Goal: Information Seeking & Learning: Find contact information

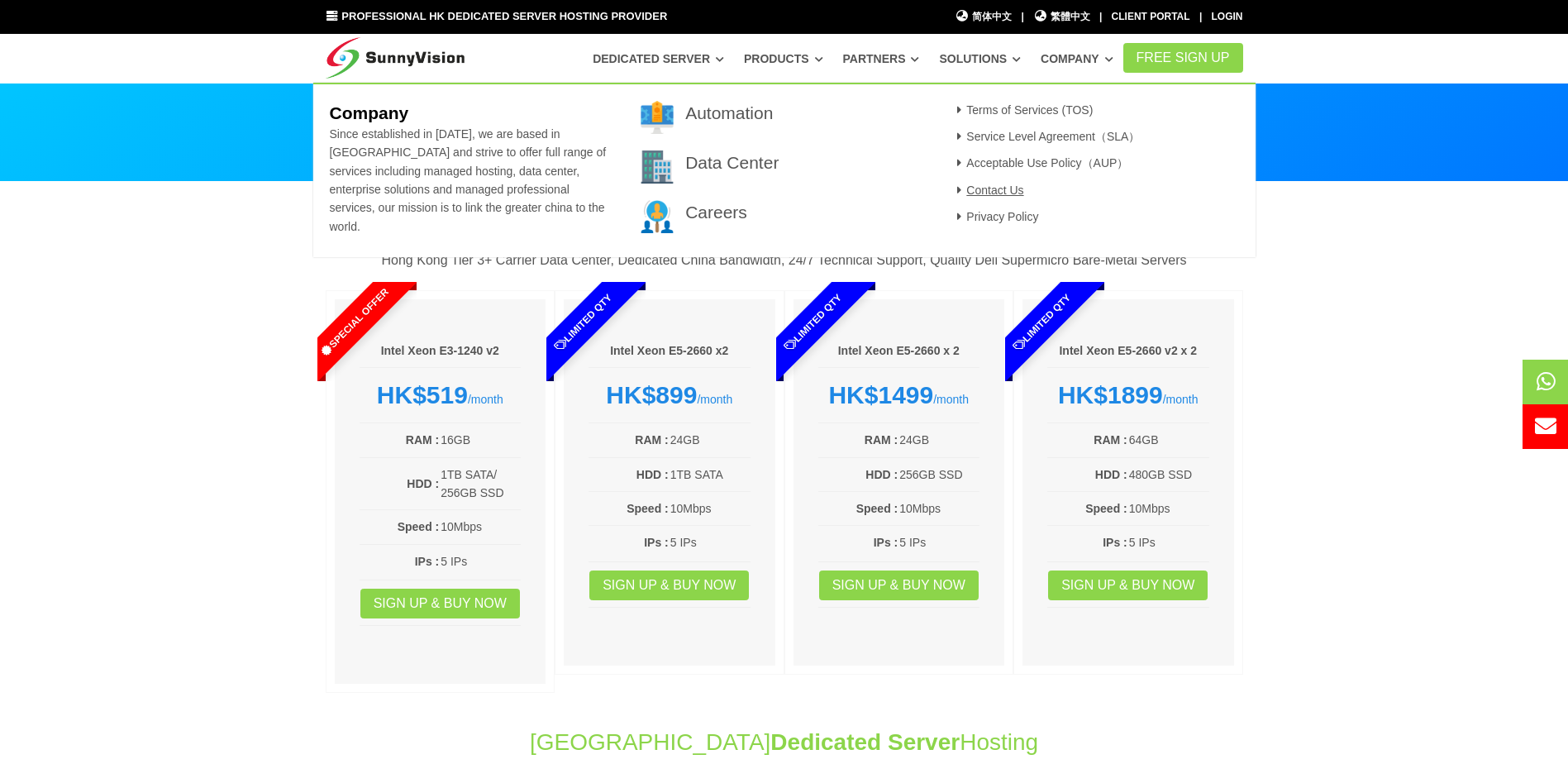
click at [1018, 187] on link "Contact Us" at bounding box center [988, 190] width 72 height 13
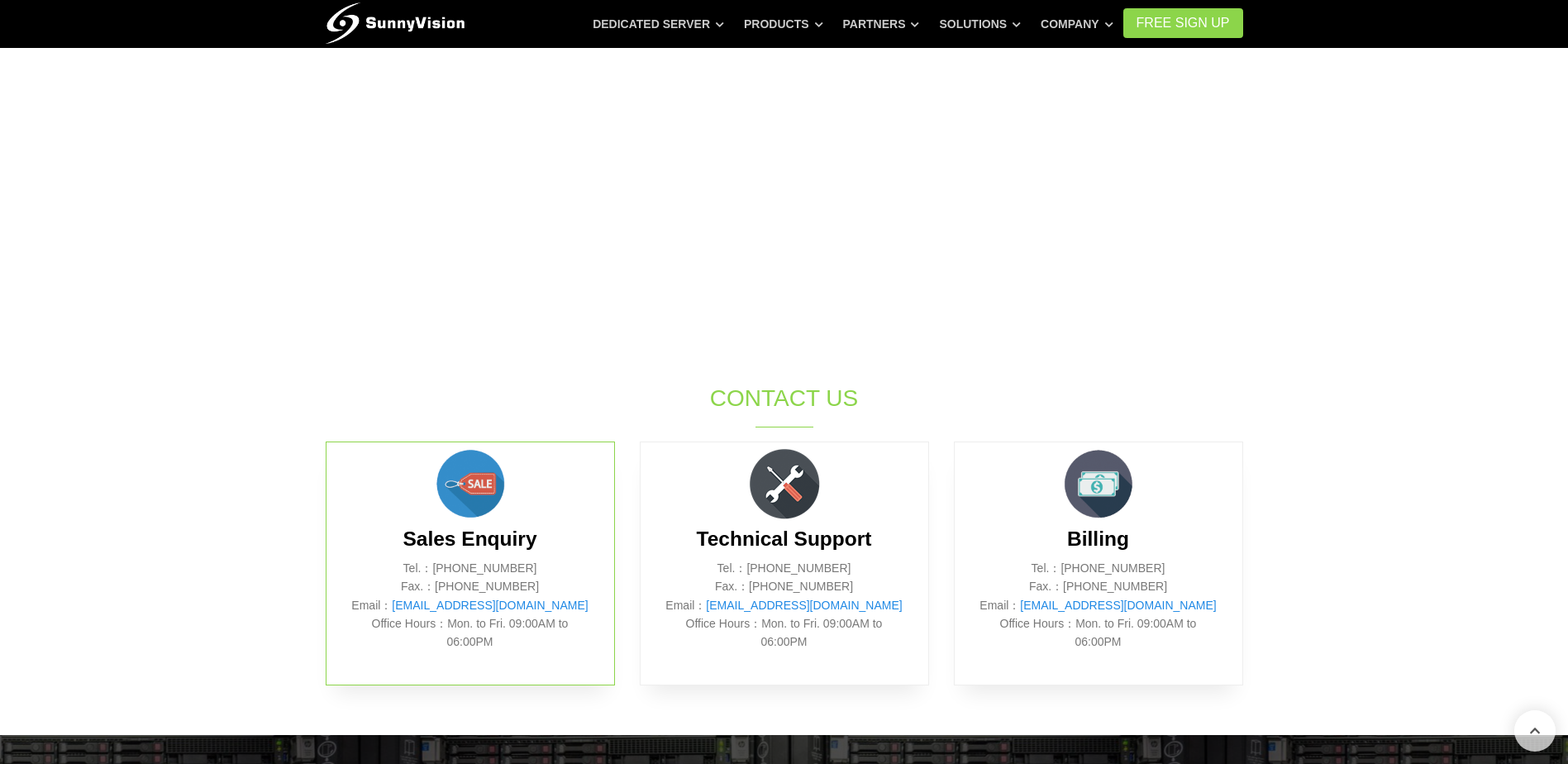
scroll to position [496, 0]
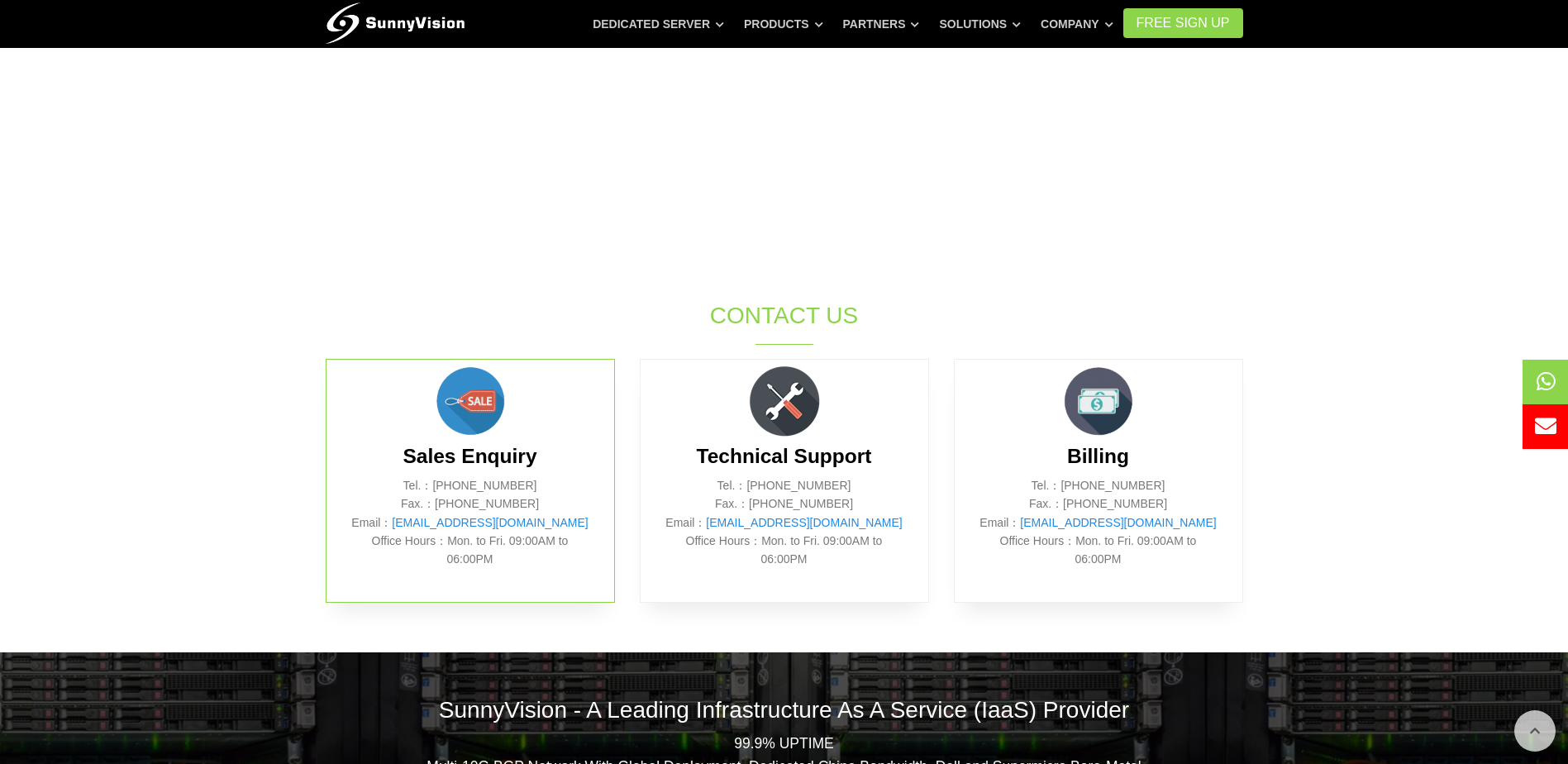
drag, startPoint x: 541, startPoint y: 490, endPoint x: 471, endPoint y: 486, distance: 70.1
click at [471, 486] on p "Tel.：(852) 2802 0308 Fax.：(852) 2802 0098 Email： sales@sunnyvision.com Office H…" at bounding box center [470, 523] width 238 height 93
copy p "2802 0308"
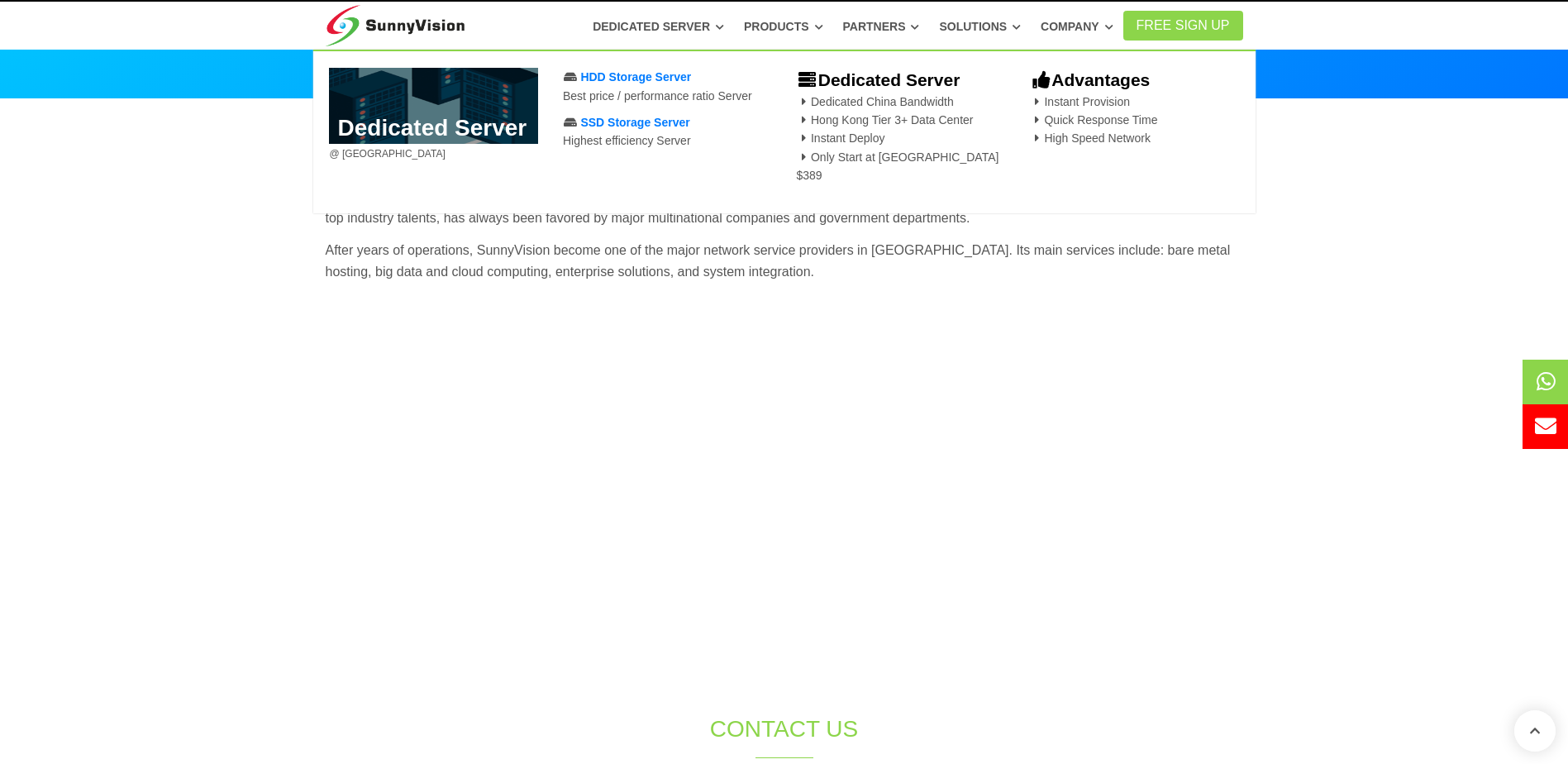
scroll to position [0, 0]
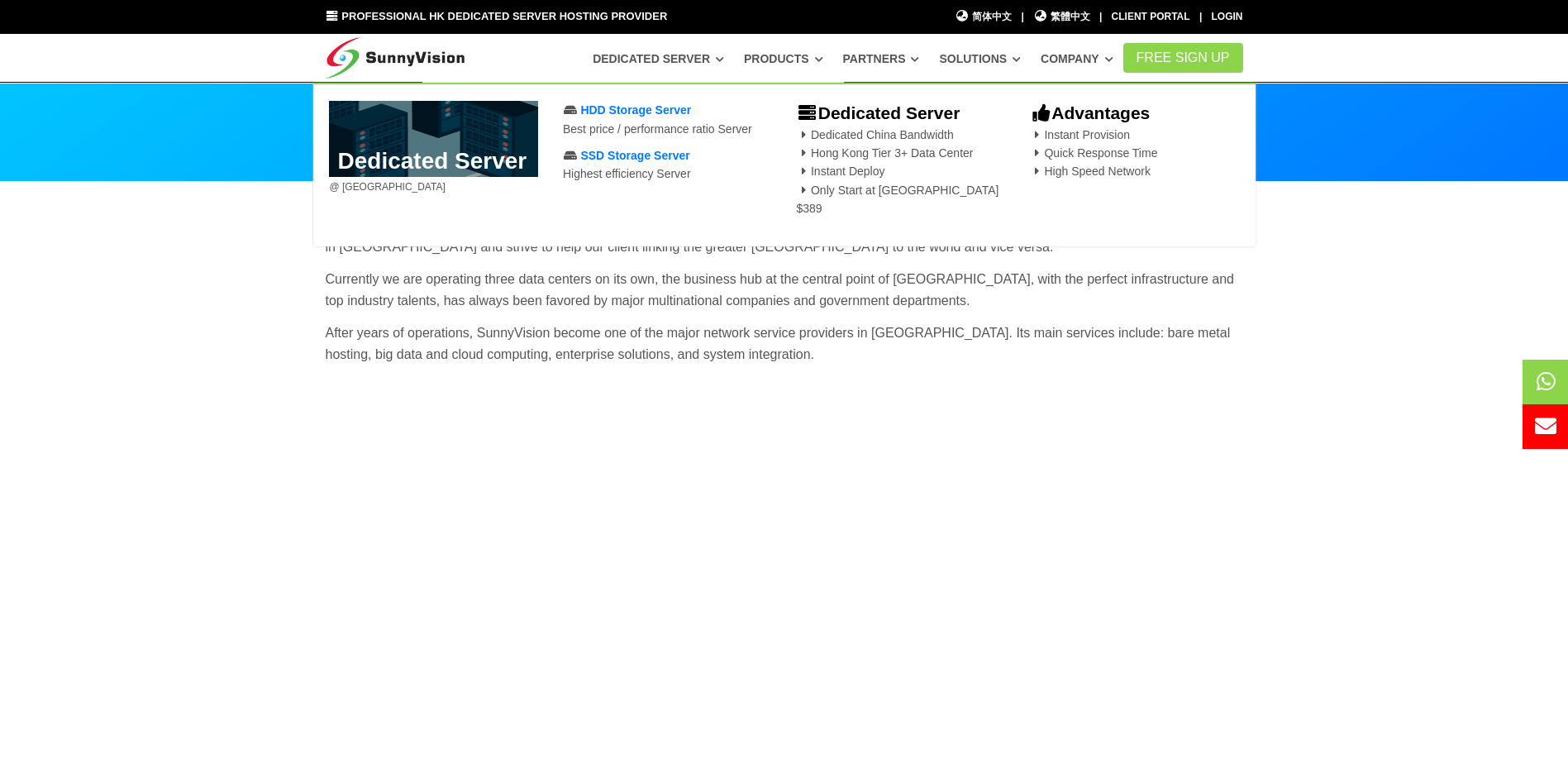
click at [442, 59] on img at bounding box center [395, 55] width 140 height 42
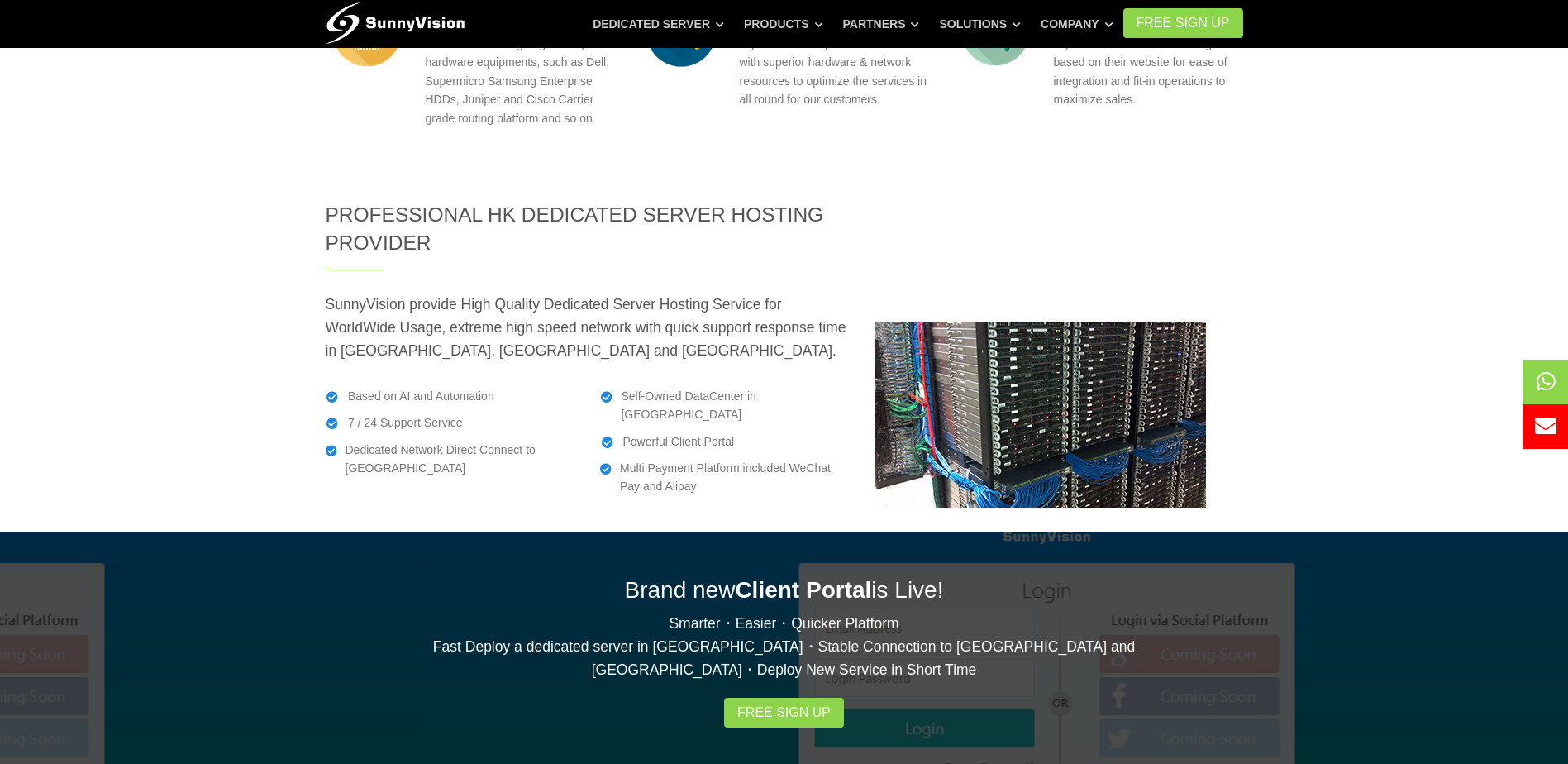
scroll to position [2480, 0]
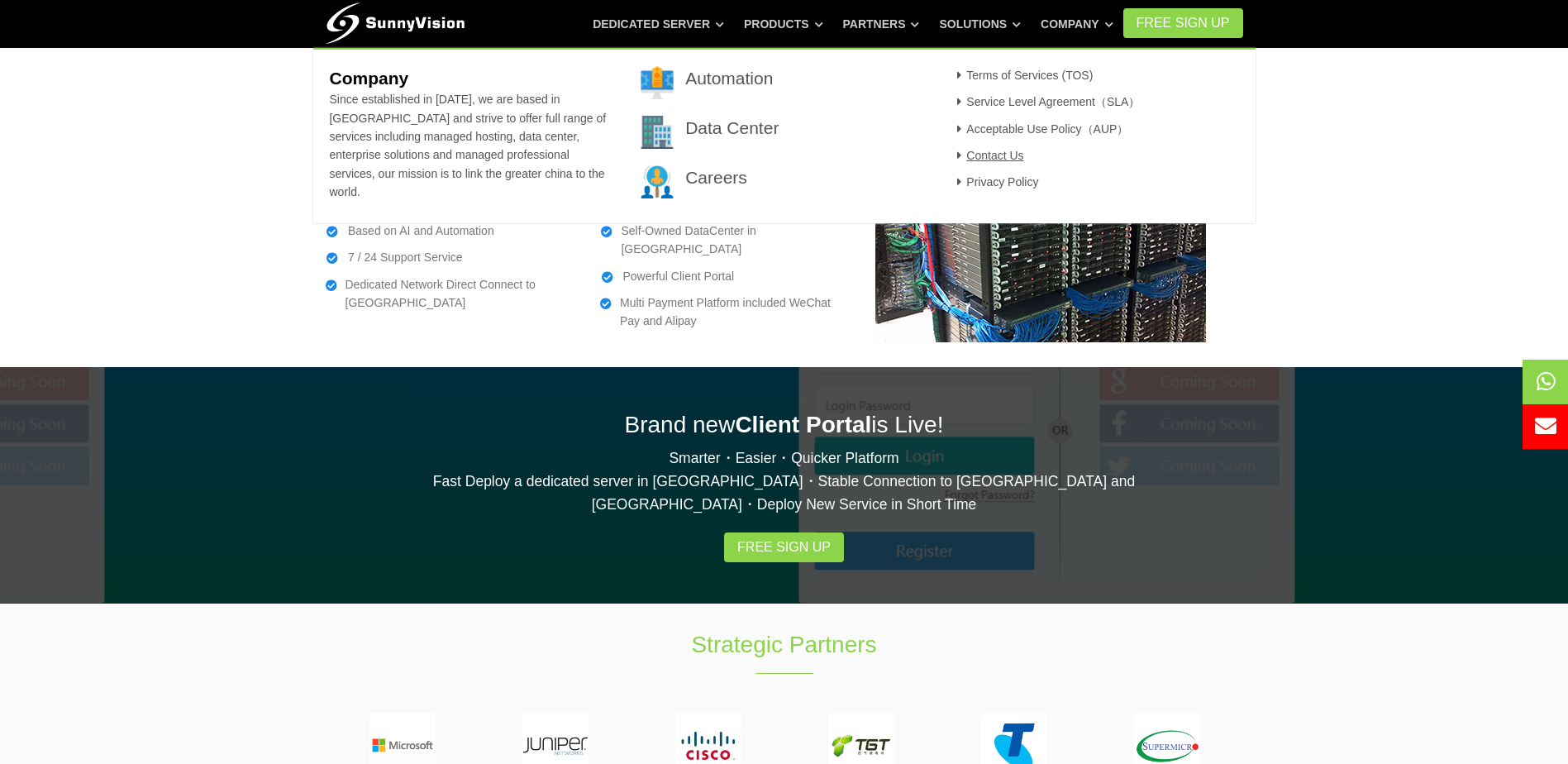
click at [975, 153] on link "Contact Us" at bounding box center [988, 155] width 72 height 13
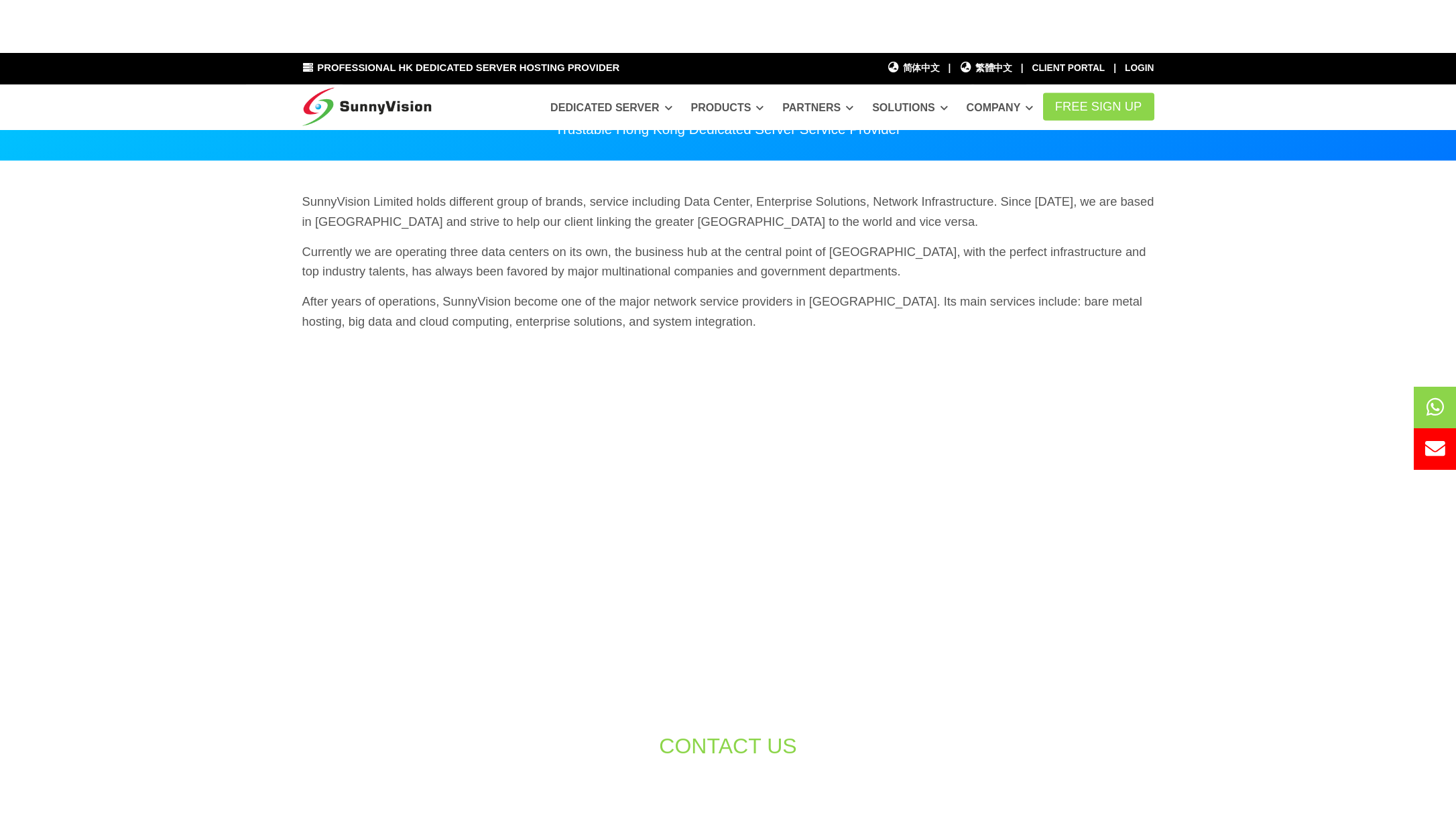
scroll to position [53, 0]
